Goal: Navigation & Orientation: Find specific page/section

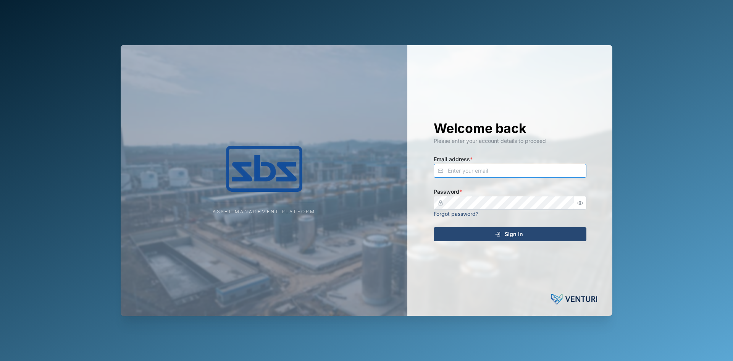
type input "[EMAIL_ADDRESS][DOMAIN_NAME]"
click at [507, 230] on span "Sign In" at bounding box center [514, 234] width 18 height 13
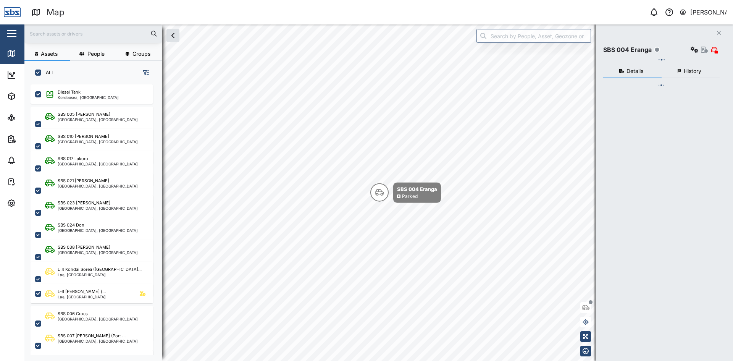
scroll to position [267, 120]
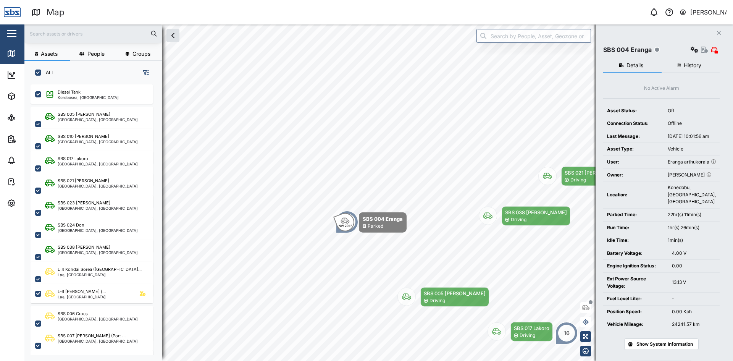
click at [722, 30] on button "Close" at bounding box center [719, 32] width 11 height 11
